Goal: Check status: Check status

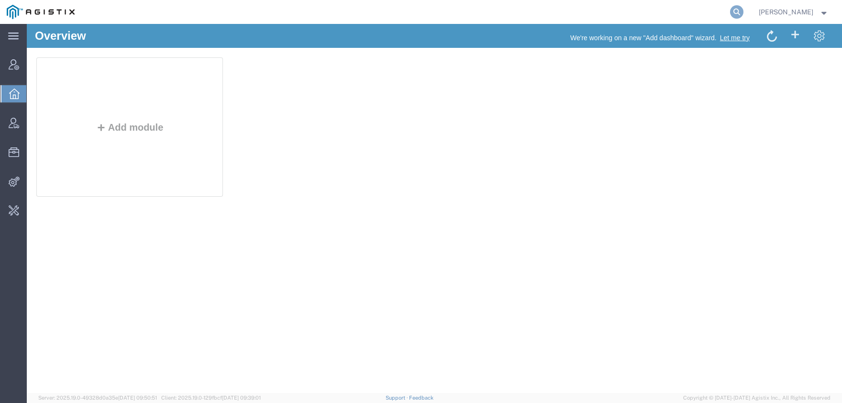
click at [744, 13] on icon at bounding box center [736, 11] width 13 height 13
click at [560, 21] on input "search" at bounding box center [584, 11] width 291 height 23
click at [556, 16] on input "search" at bounding box center [584, 11] width 291 height 23
type input "agistix@pge"
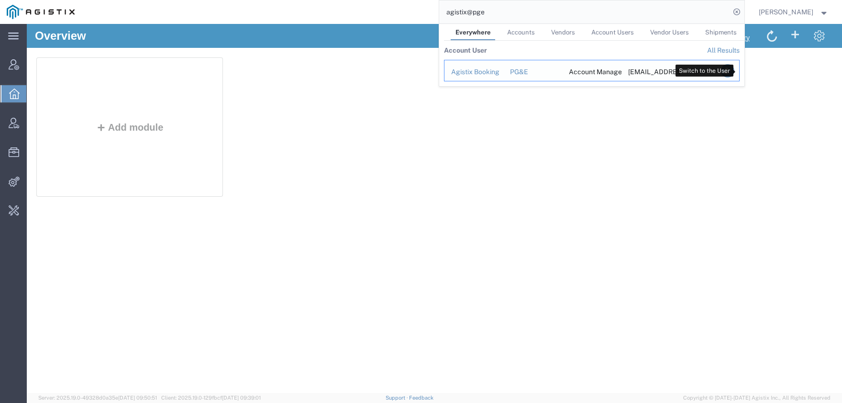
click at [734, 72] on icon "Search Results" at bounding box center [727, 70] width 13 height 13
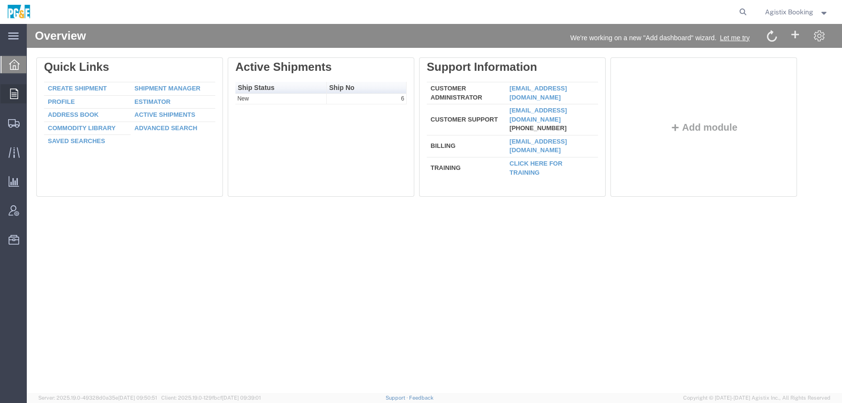
click at [0, 0] on span "Order Manager" at bounding box center [0, 0] width 0 height 0
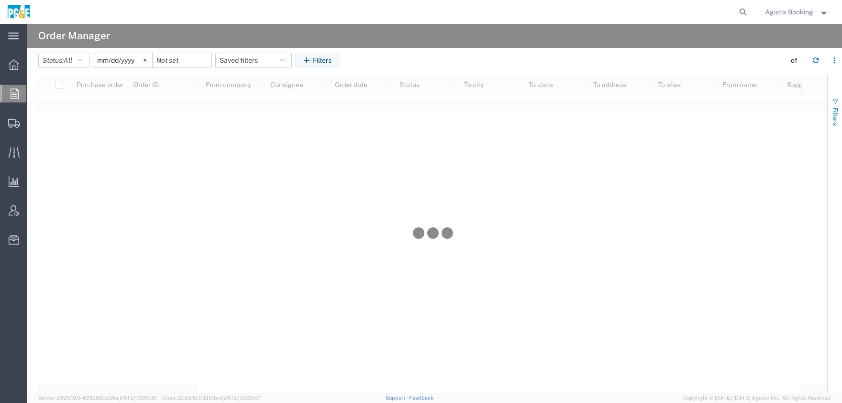
click at [834, 121] on span "Filters" at bounding box center [836, 116] width 8 height 19
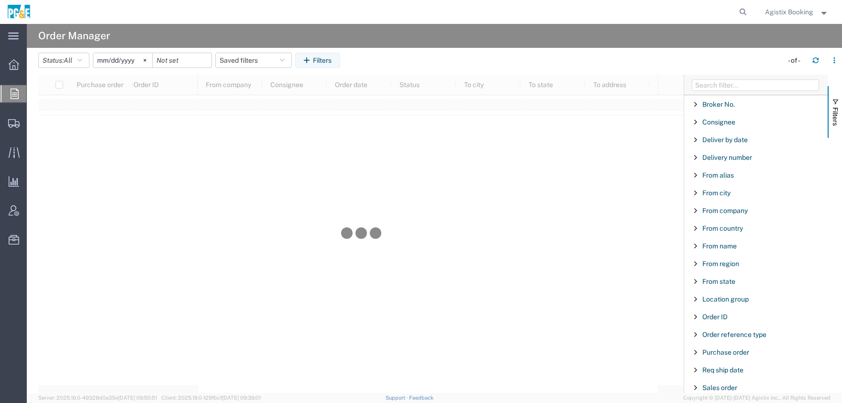
click at [723, 91] on div at bounding box center [756, 85] width 144 height 21
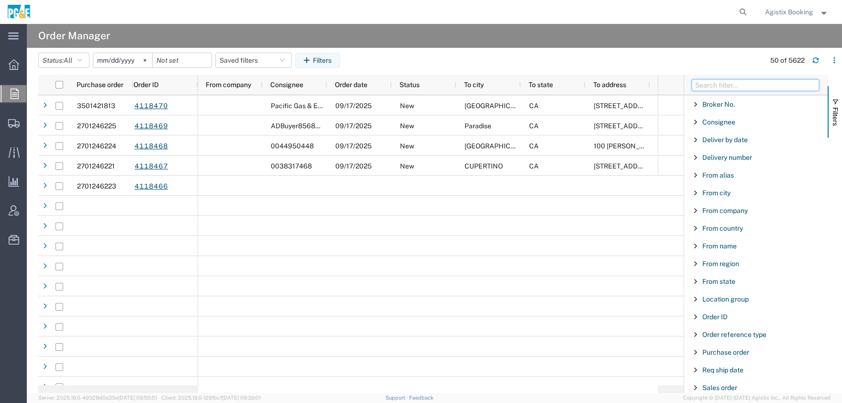
click at [716, 87] on input "Filter Columns Input" at bounding box center [755, 84] width 127 height 11
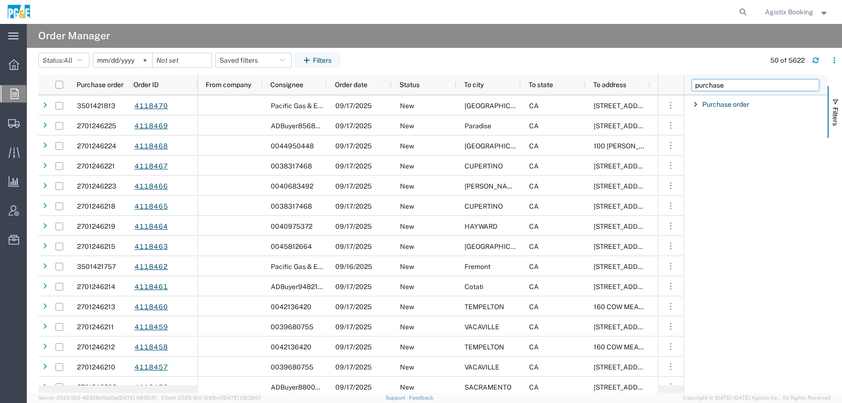
type input "purchase"
click at [697, 104] on span "Filter List 1 Filters" at bounding box center [696, 105] width 8 height 8
click at [708, 141] on input "Filter Value" at bounding box center [759, 144] width 125 height 11
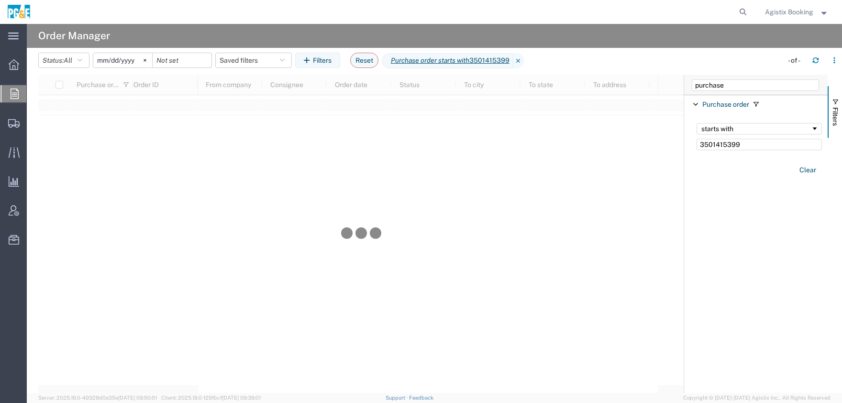
type input "3501415399"
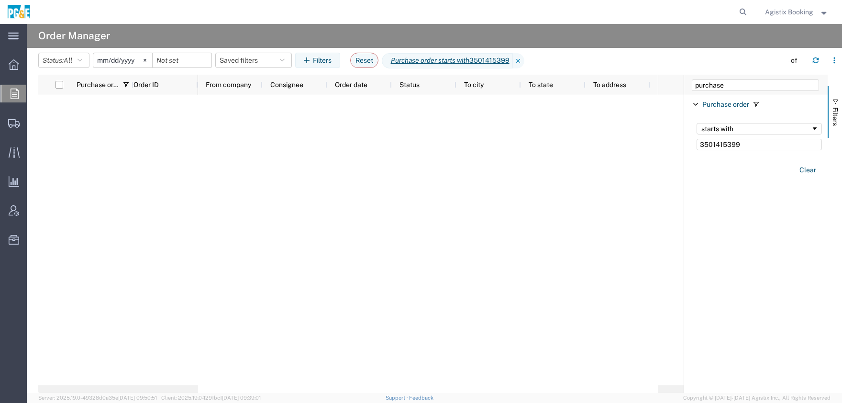
click at [142, 62] on input "2025-08-17" at bounding box center [122, 60] width 59 height 14
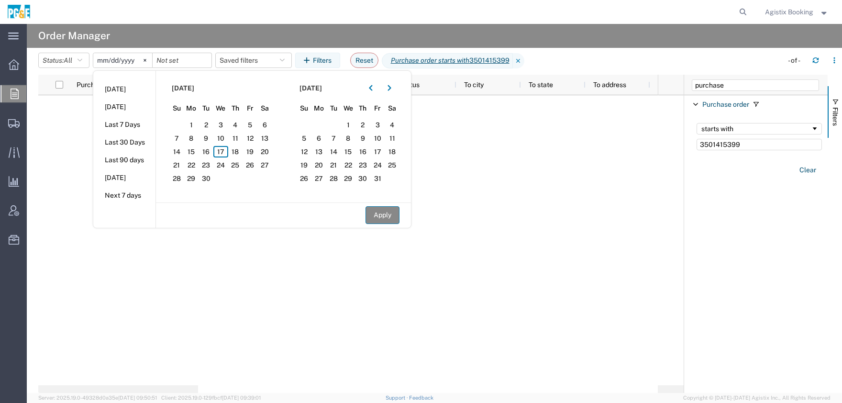
click at [384, 218] on button "Apply" at bounding box center [383, 215] width 34 height 18
type input "2024-08-16"
click at [746, 146] on input "3501415399" at bounding box center [759, 144] width 125 height 11
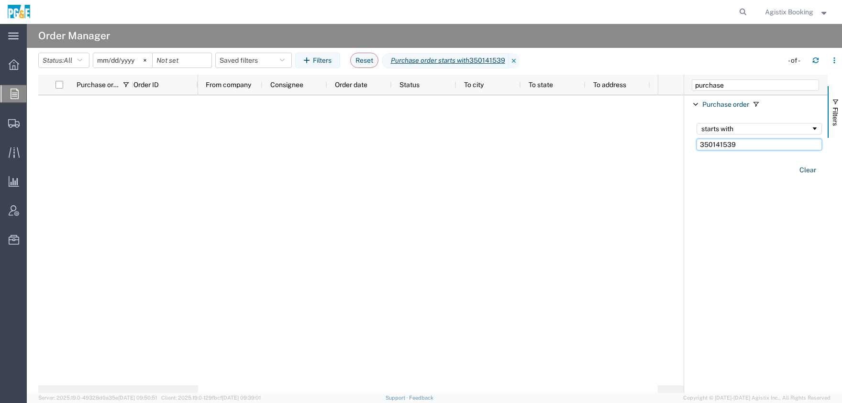
type input "350141539"
click at [561, 62] on agx-table-filter-chips "Status: All All Cancelled Orders New Orders Updated Orders 2024-08-16 Saved fil…" at bounding box center [408, 64] width 740 height 22
click at [744, 145] on input "350141539" at bounding box center [759, 144] width 125 height 11
click at [582, 59] on agx-table-filter-chips "Status: All All Cancelled Orders New Orders Updated Orders 2024-08-16 Saved fil…" at bounding box center [408, 64] width 740 height 22
